Goal: Task Accomplishment & Management: Manage account settings

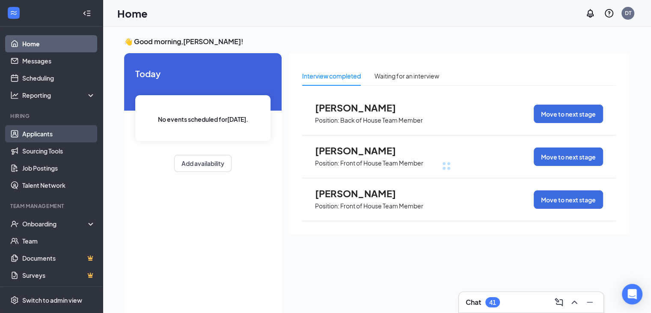
click at [46, 136] on link "Applicants" at bounding box center [58, 133] width 73 height 17
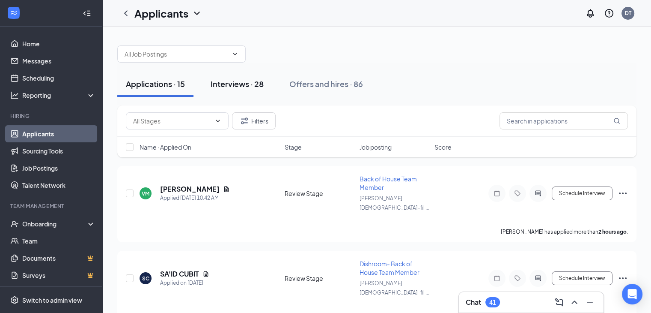
click at [226, 85] on div "Interviews · 28" at bounding box center [237, 83] width 53 height 11
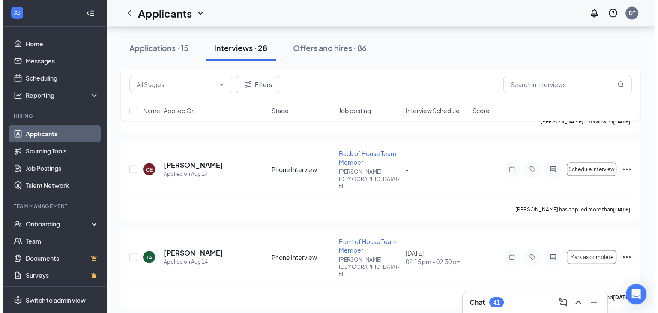
scroll to position [1780, 0]
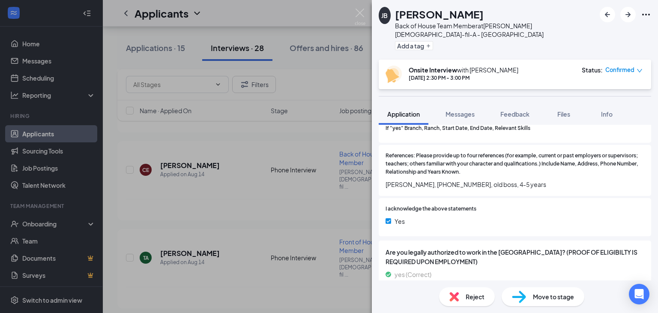
scroll to position [997, 0]
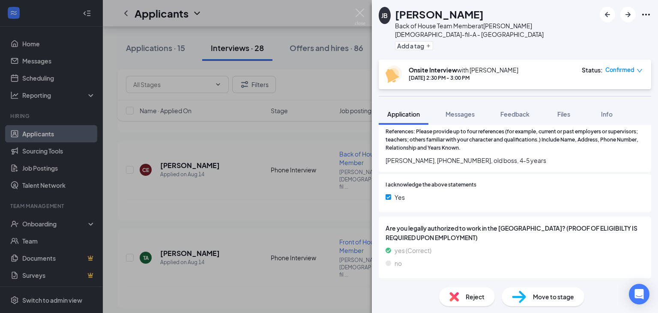
click at [533, 293] on span "Move to stage" at bounding box center [553, 296] width 41 height 9
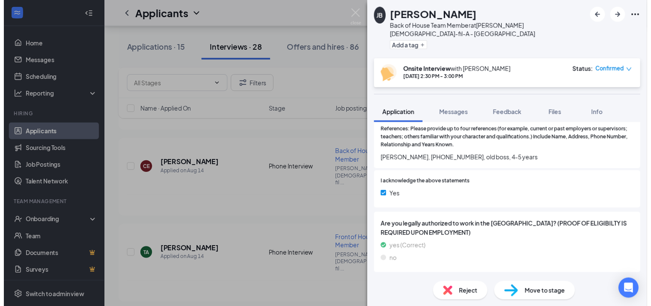
scroll to position [994, 0]
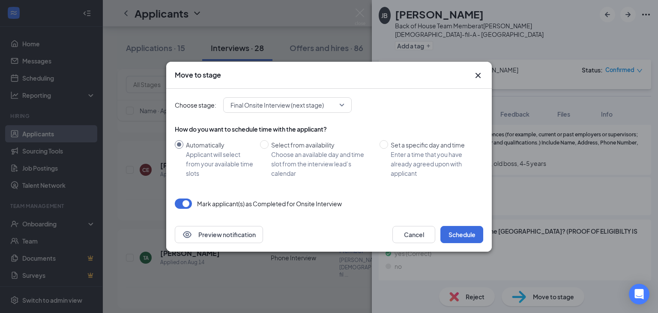
click at [294, 126] on div "How do you want to schedule time with the applicant?" at bounding box center [329, 129] width 308 height 9
click at [399, 235] on button "Cancel" at bounding box center [413, 234] width 43 height 17
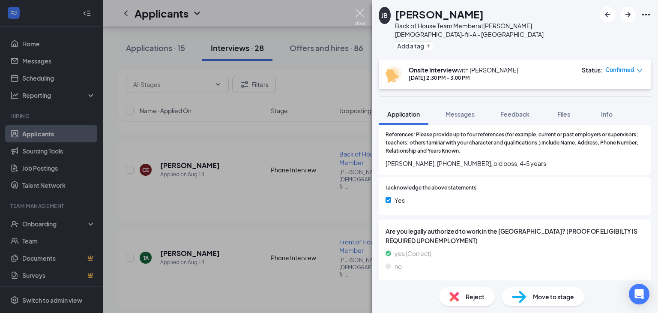
click at [354, 16] on img at bounding box center [359, 17] width 11 height 17
